Goal: Task Accomplishment & Management: Manage account settings

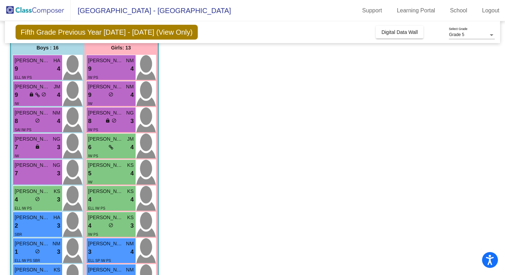
scroll to position [59, 0]
click at [119, 200] on div "4 lock do_not_disturb_alt 4" at bounding box center [111, 199] width 46 height 9
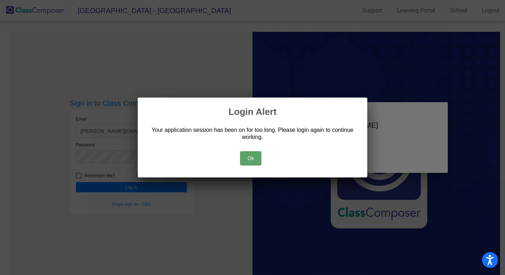
click at [253, 153] on button "Ok" at bounding box center [250, 158] width 21 height 14
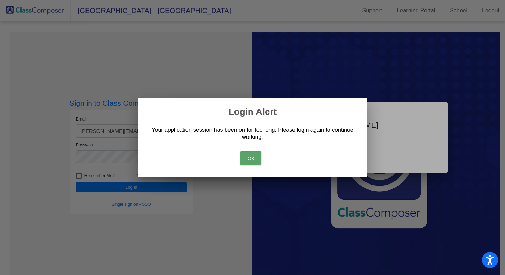
click at [257, 157] on button "Ok" at bounding box center [250, 158] width 21 height 14
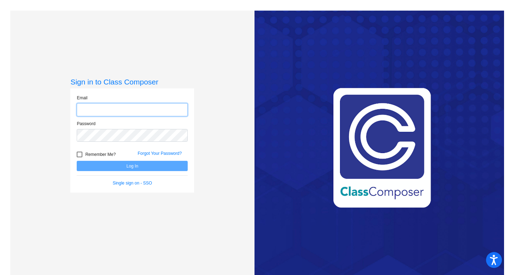
type input "[PERSON_NAME][EMAIL_ADDRESS][PERSON_NAME][DOMAIN_NAME]"
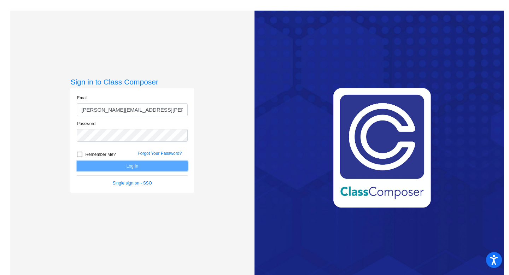
click at [97, 168] on button "Log In" at bounding box center [132, 166] width 111 height 10
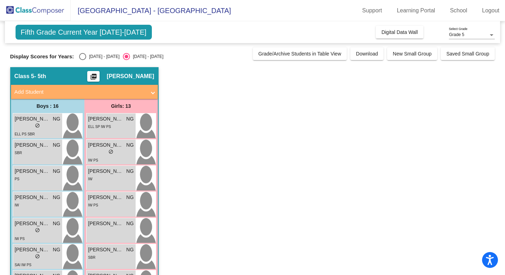
click at [79, 57] on div "Select an option" at bounding box center [82, 56] width 7 height 7
click at [82, 60] on input "[DATE] - [DATE]" at bounding box center [82, 60] width 0 height 0
radio input "true"
